Goal: Information Seeking & Learning: Learn about a topic

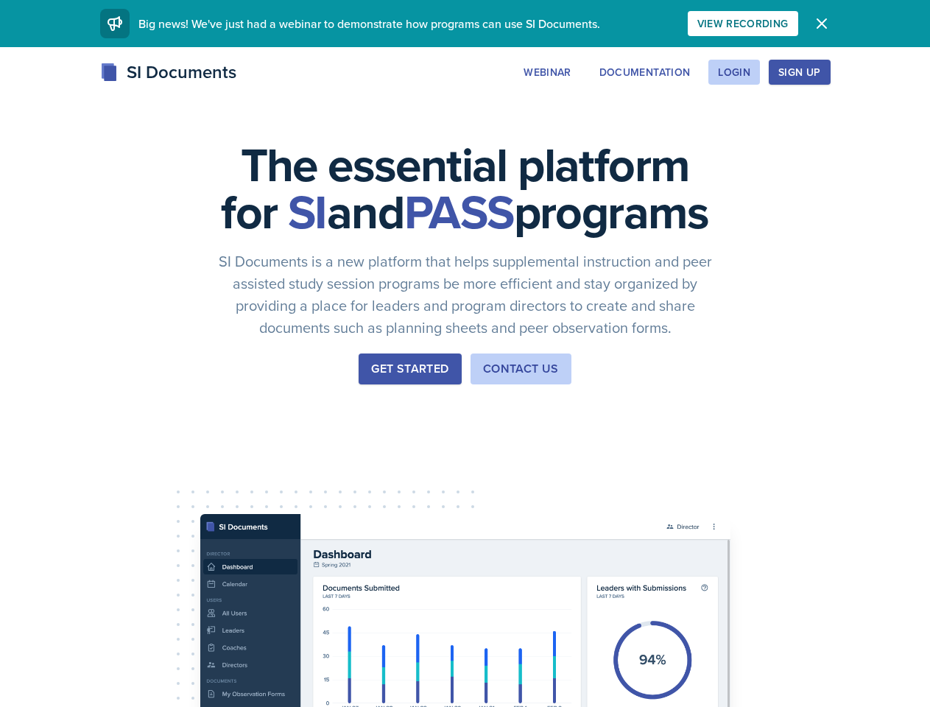
click at [464, 353] on div "The essential platform for SI and PASS programs SI Documents is a new platform …" at bounding box center [465, 494] width 930 height 894
click at [788, 24] on div "View Recording" at bounding box center [742, 24] width 91 height 12
click at [826, 24] on icon "button" at bounding box center [821, 23] width 9 height 9
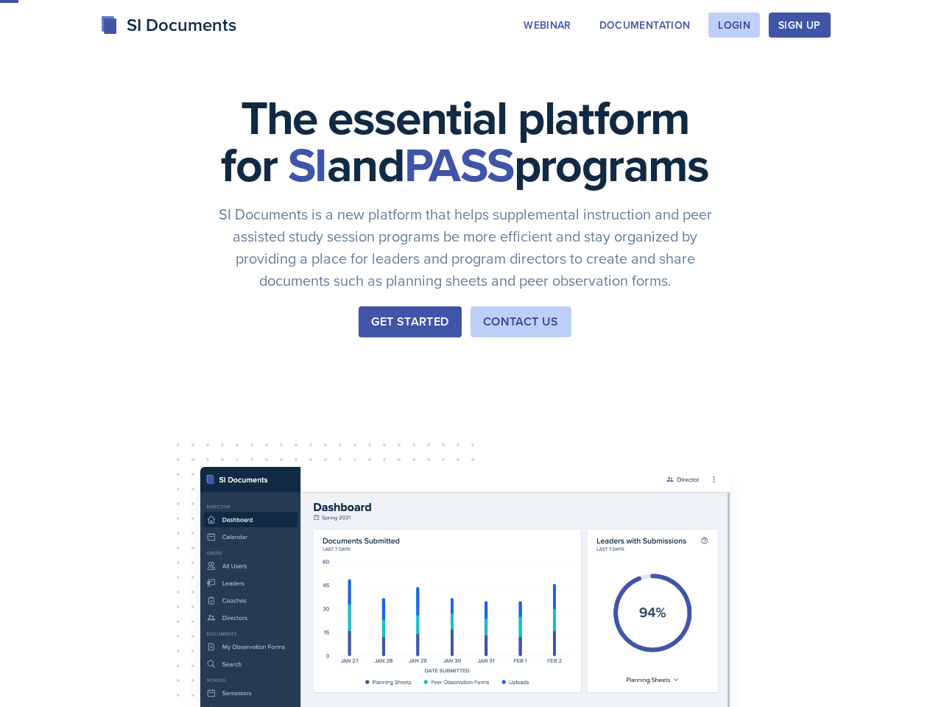
click at [637, 72] on div "The essential platform for SI and PASS programs SI Documents is a new platform …" at bounding box center [465, 447] width 930 height 894
click at [733, 72] on div "The essential platform for SI and PASS programs SI Documents is a new platform …" at bounding box center [465, 447] width 930 height 894
click at [822, 72] on div "The essential platform for SI and PASS programs SI Documents is a new platform …" at bounding box center [465, 447] width 930 height 894
click at [887, 72] on div "The essential platform for SI and PASS programs SI Documents is a new platform …" at bounding box center [465, 447] width 930 height 894
click at [87, 462] on div "The essential platform for SI and PASS programs SI Documents is a new platform …" at bounding box center [465, 447] width 930 height 894
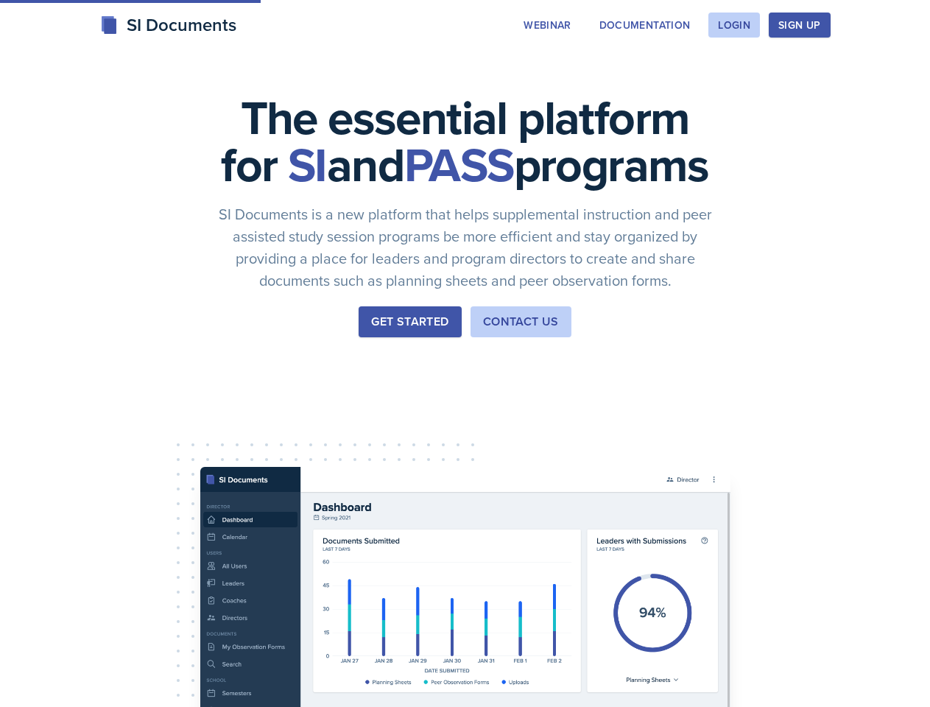
click at [198, 462] on div "The essential platform for SI and PASS programs SI Documents is a new platform …" at bounding box center [465, 447] width 930 height 894
